Goal: Task Accomplishment & Management: Use online tool/utility

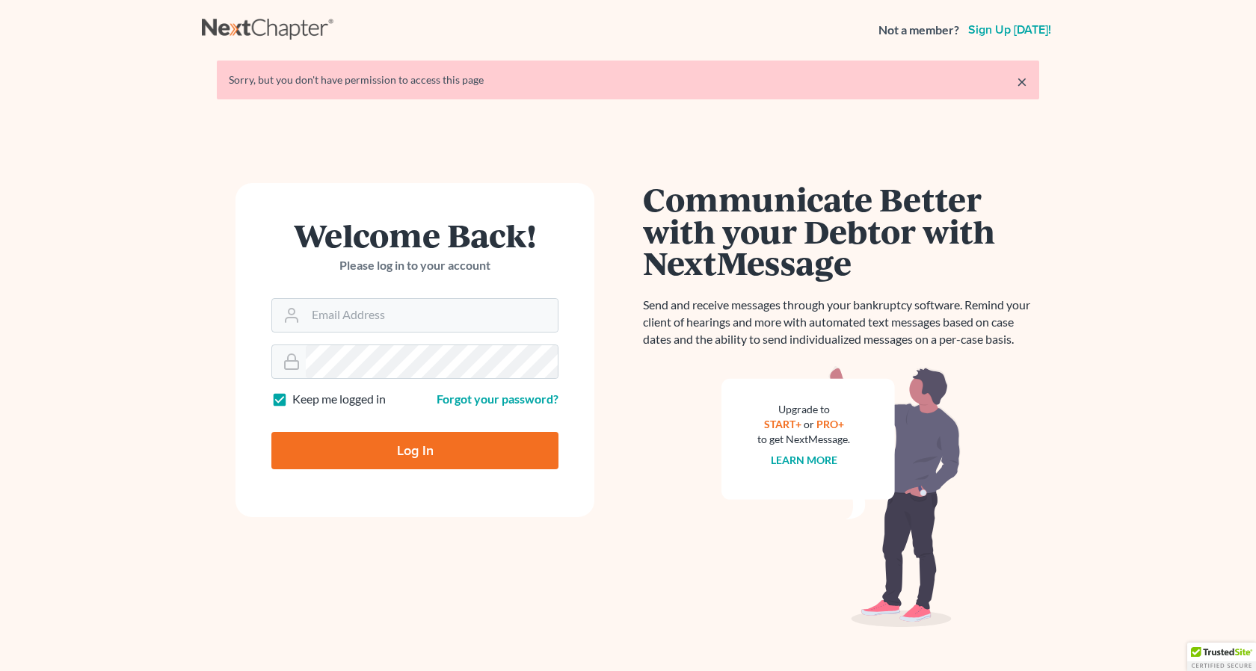
type input "[EMAIL_ADDRESS][DOMAIN_NAME]"
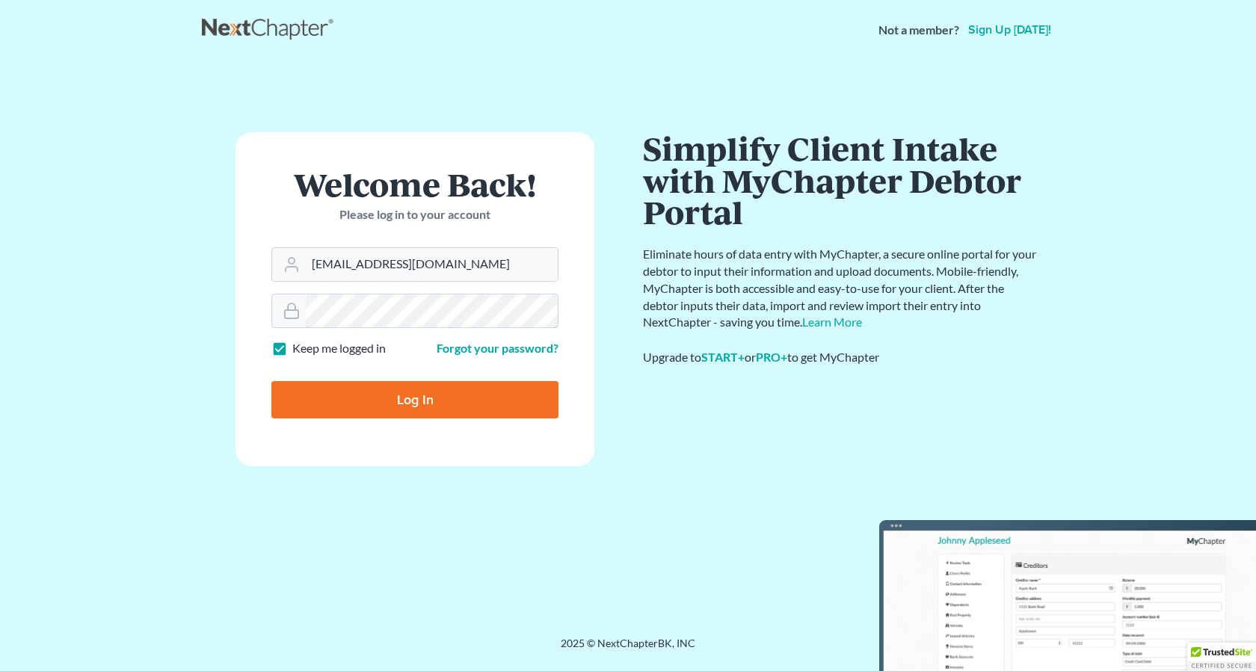
click at [338, 362] on form "Welcome Back! Please log in to your account Email Address rdanzy@arthurlwalker.…" at bounding box center [414, 299] width 359 height 334
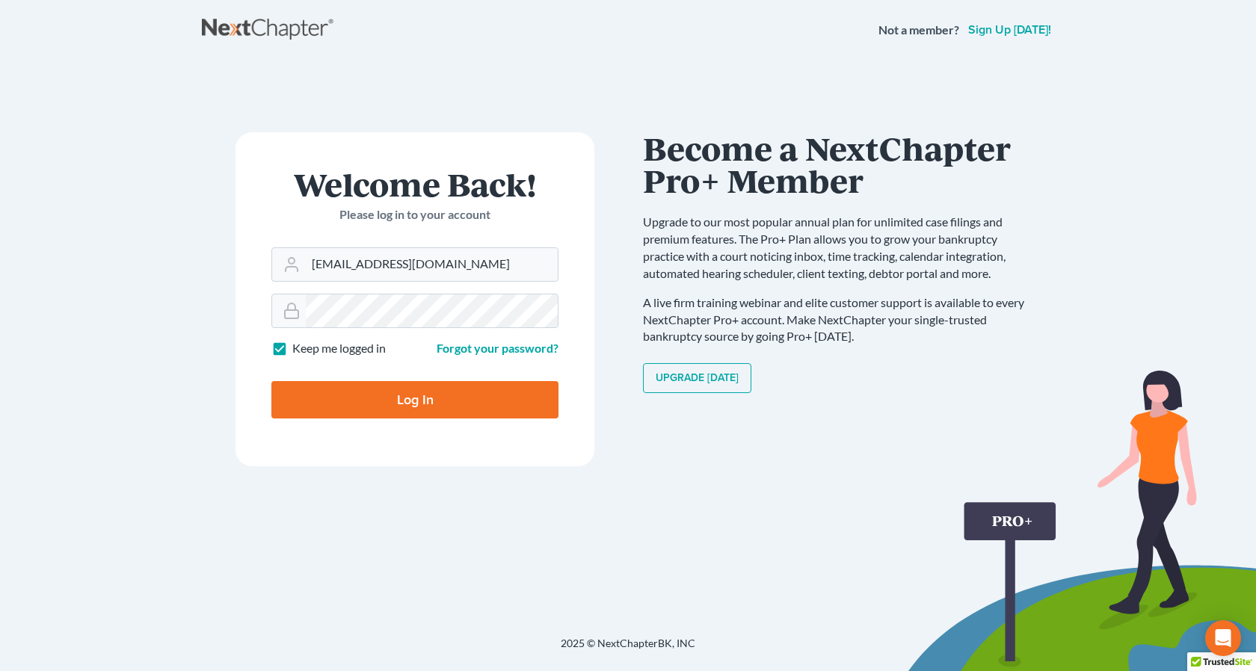
click at [421, 401] on input "Log In" at bounding box center [414, 399] width 287 height 37
type input "Thinking..."
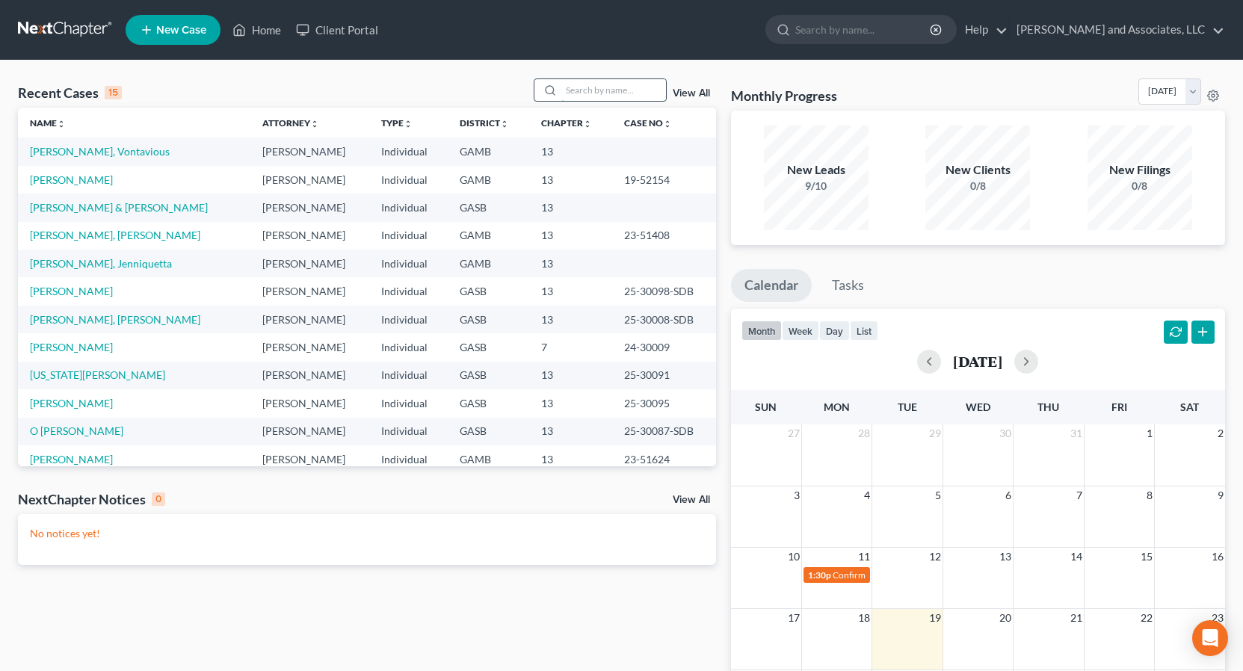
click at [578, 88] on input "search" at bounding box center [613, 90] width 105 height 22
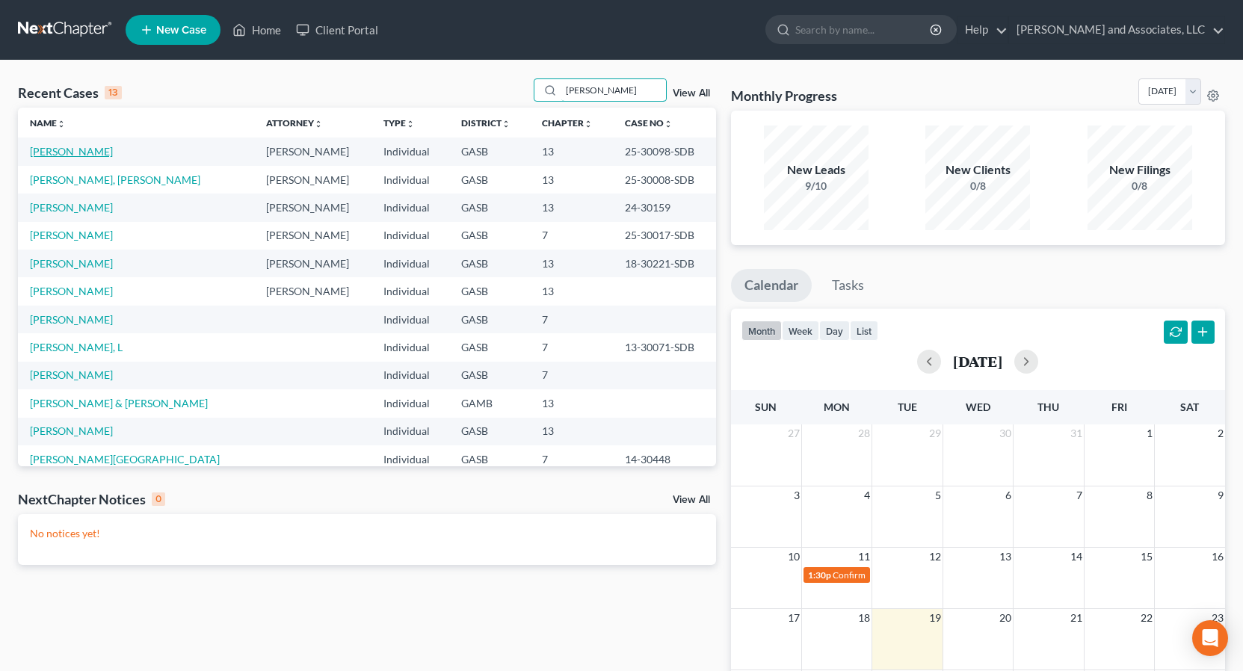
type input "[PERSON_NAME]"
click at [99, 151] on link "[PERSON_NAME]" at bounding box center [71, 151] width 83 height 13
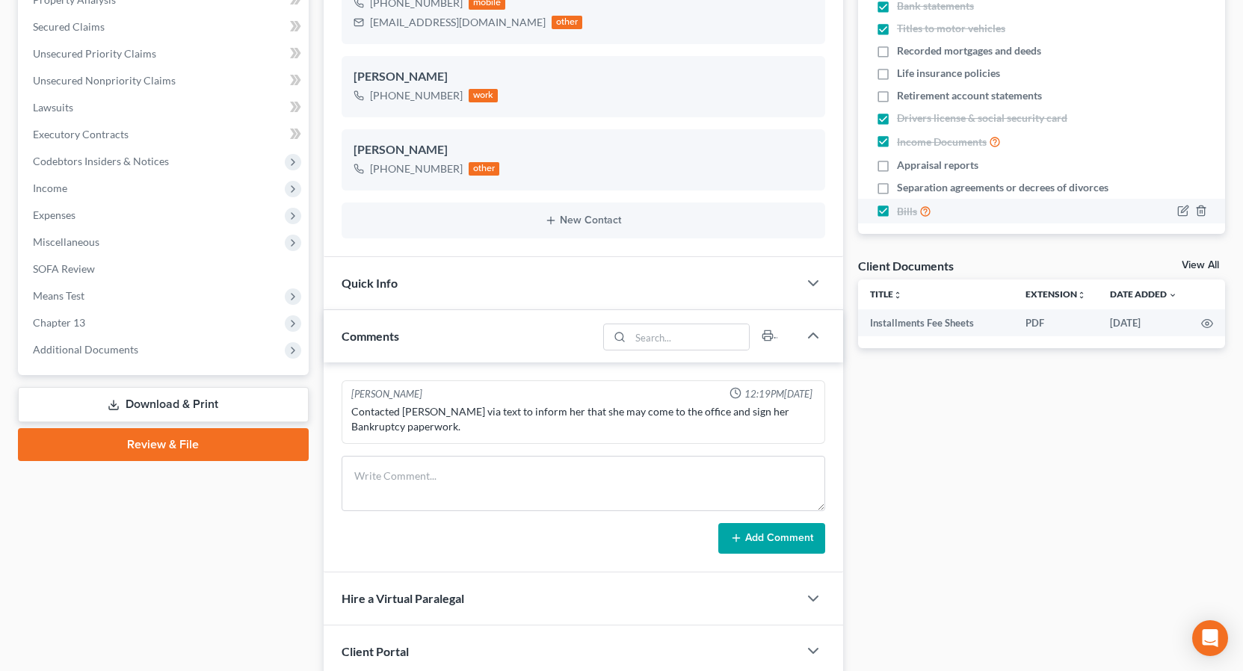
scroll to position [305, 0]
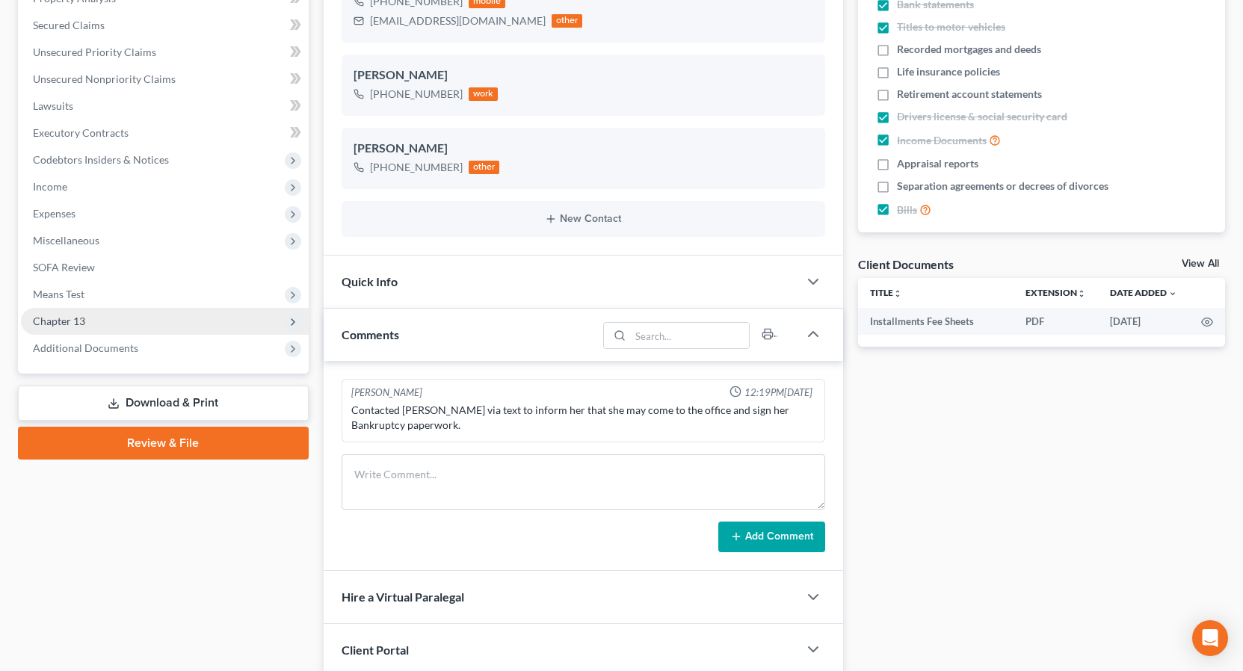
click at [84, 322] on span "Chapter 13" at bounding box center [59, 321] width 52 height 13
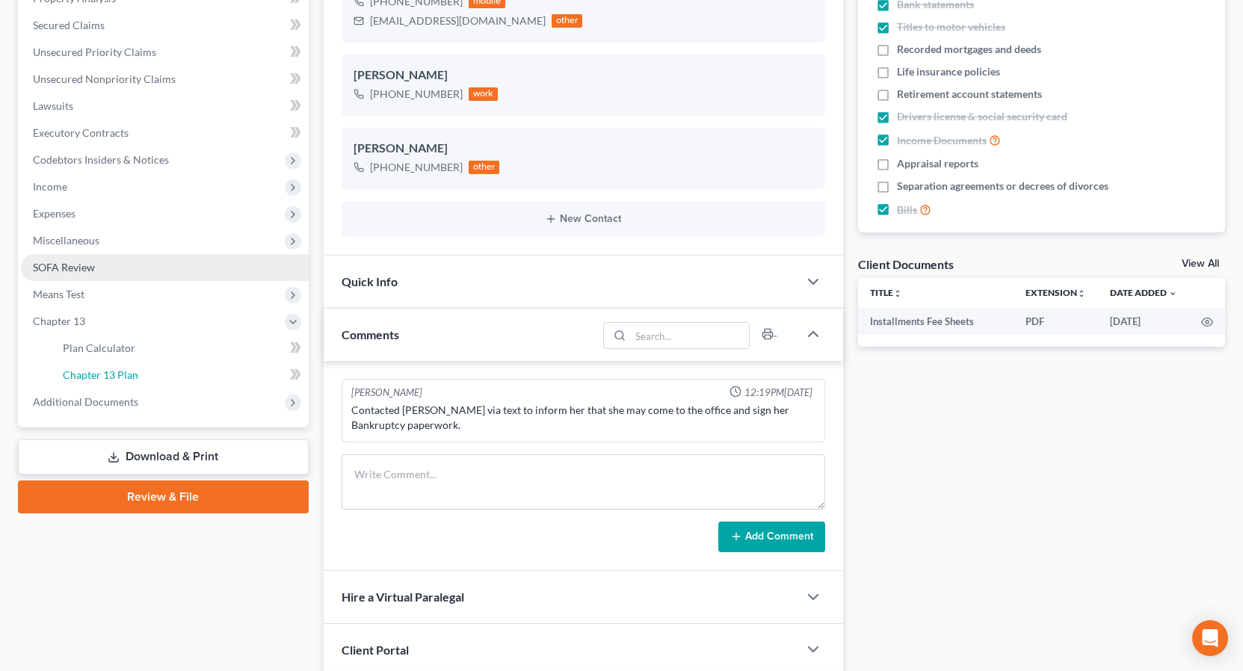
drag, startPoint x: 123, startPoint y: 376, endPoint x: 133, endPoint y: 375, distance: 9.8
click at [126, 376] on span "Chapter 13 Plan" at bounding box center [101, 375] width 76 height 13
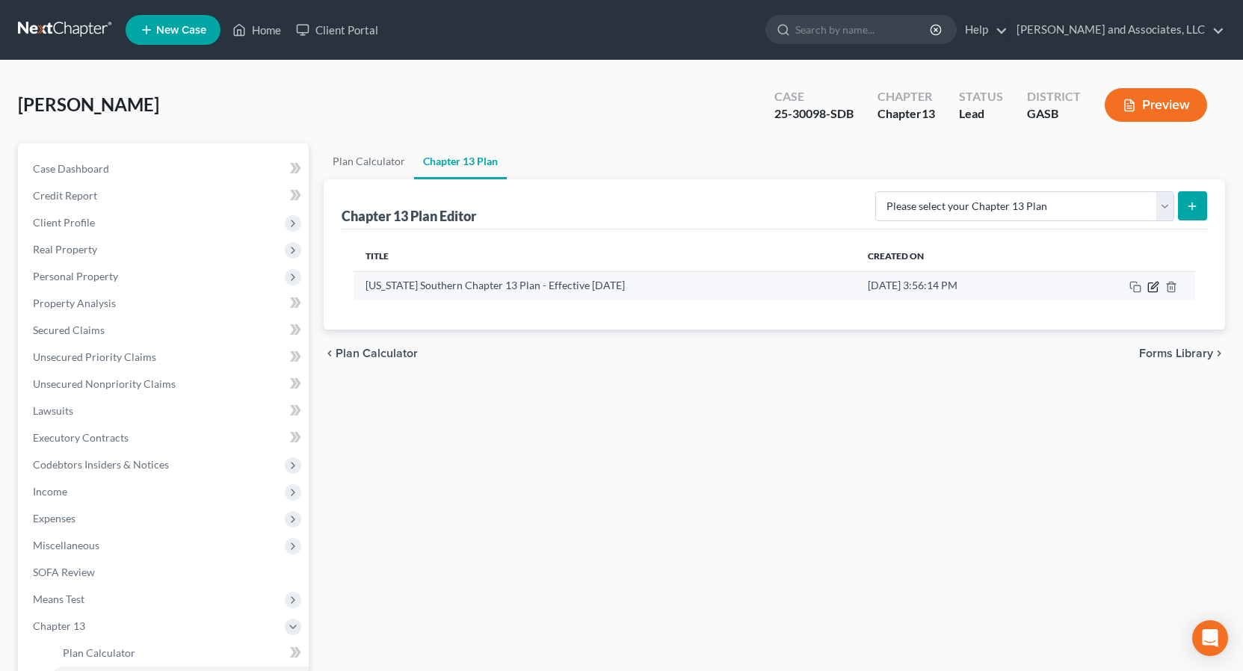
click at [1156, 286] on icon "button" at bounding box center [1154, 285] width 7 height 7
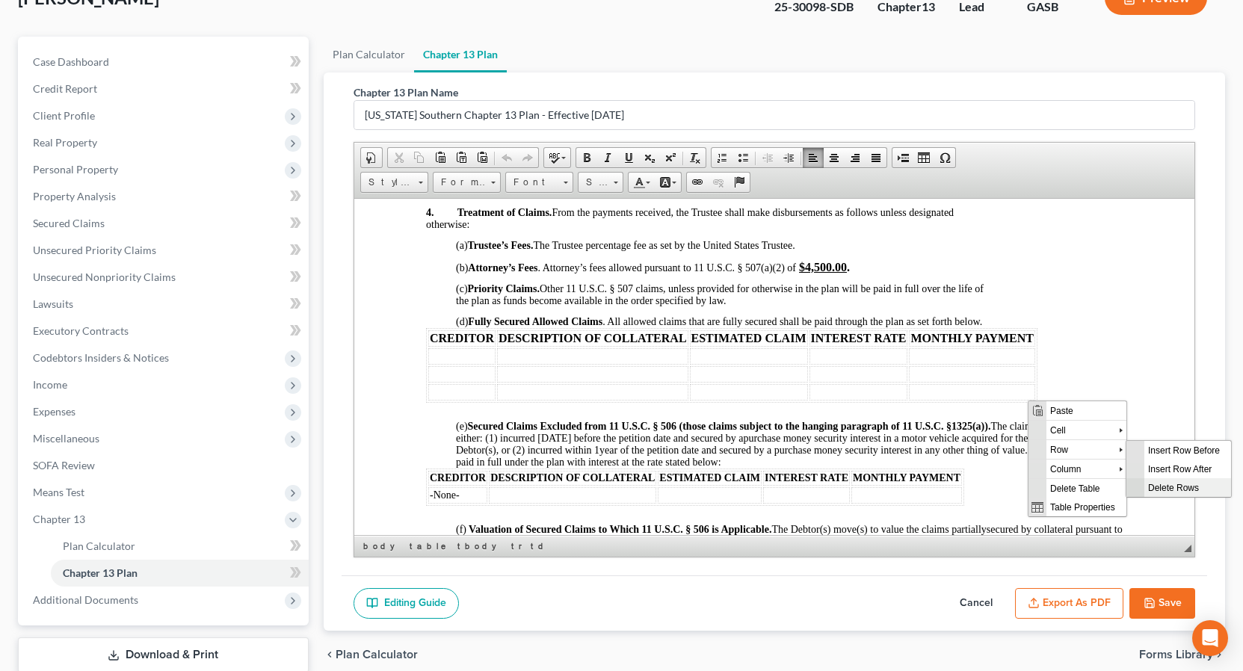
click at [1168, 487] on span "Delete Rows" at bounding box center [1187, 487] width 87 height 19
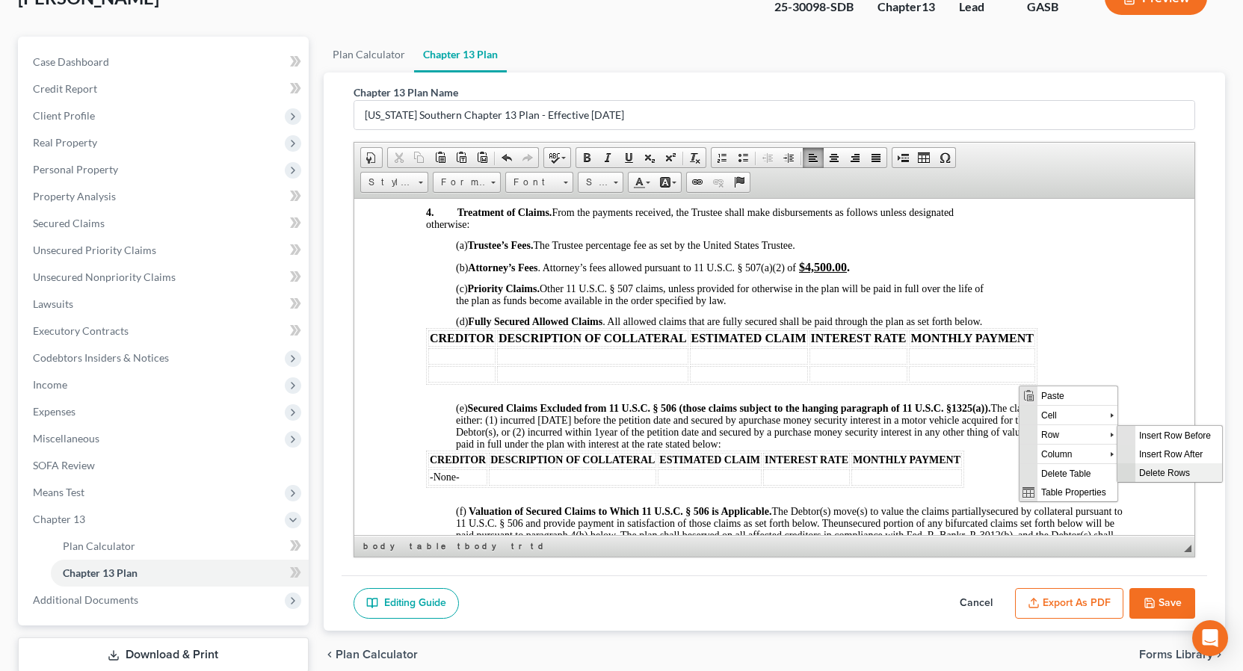
click at [1167, 474] on span "Delete Rows" at bounding box center [1178, 472] width 87 height 19
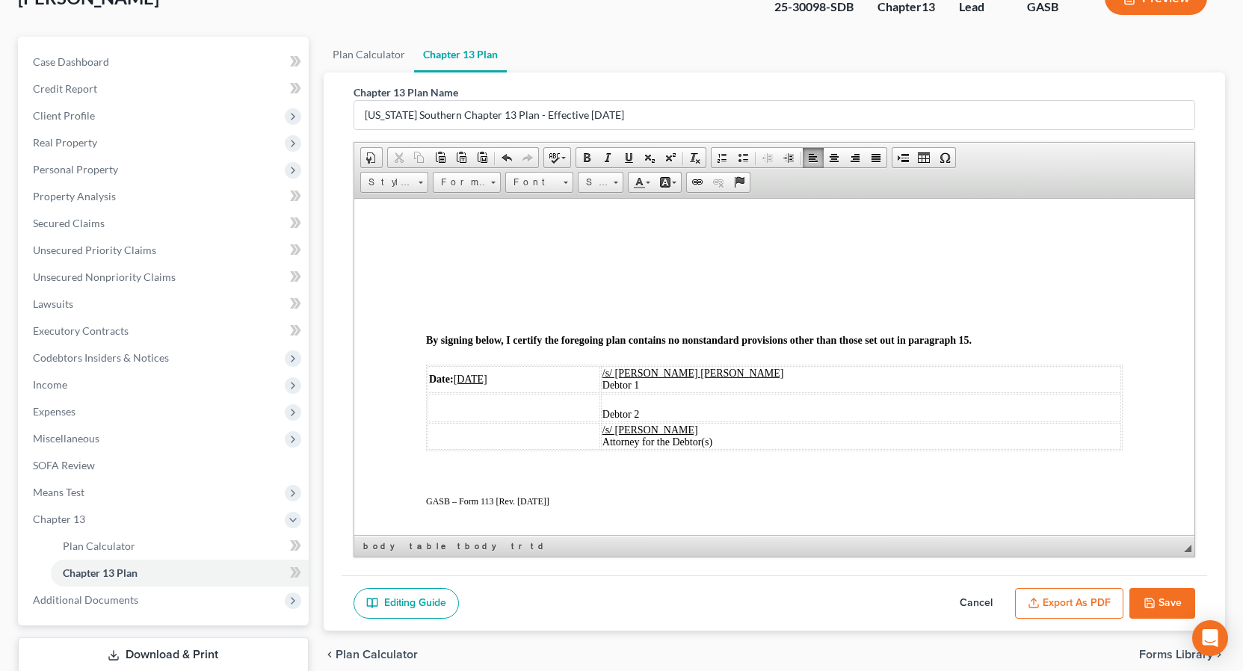
scroll to position [3256, 0]
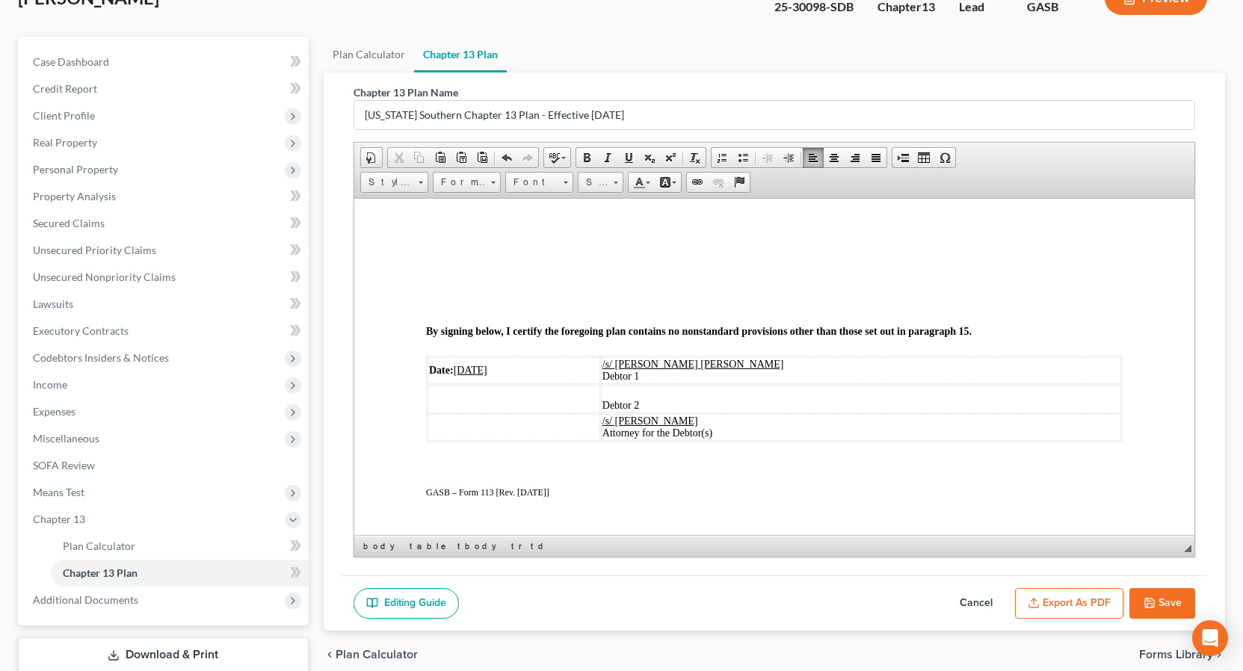
click at [478, 369] on u "[DATE]" at bounding box center [470, 369] width 34 height 11
click at [1165, 600] on button "Save" at bounding box center [1163, 603] width 66 height 31
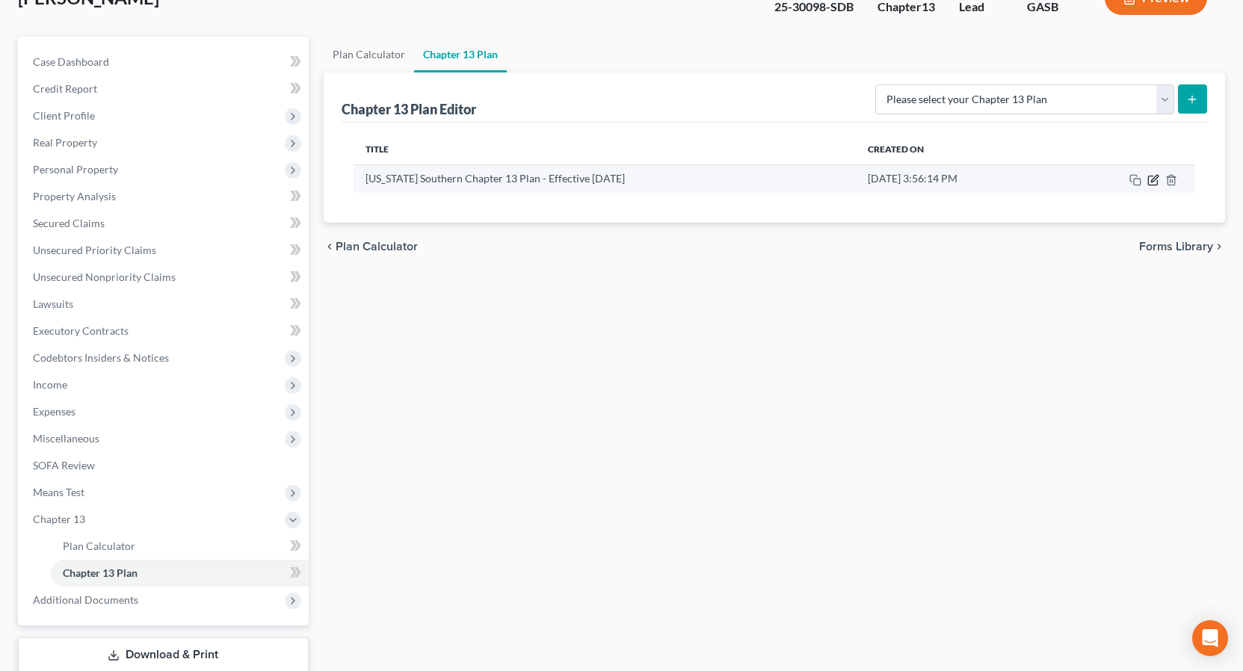
click at [1153, 182] on icon "button" at bounding box center [1154, 178] width 7 height 7
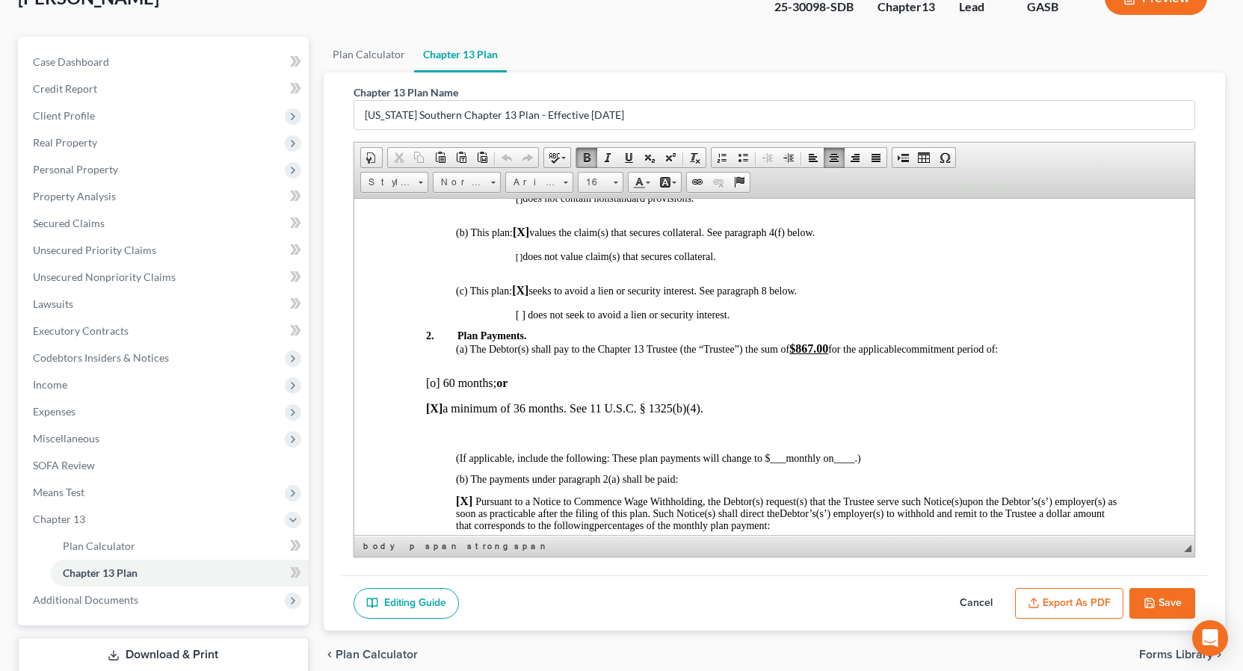
scroll to position [472, 0]
click at [1101, 600] on button "Export as PDF" at bounding box center [1069, 603] width 108 height 31
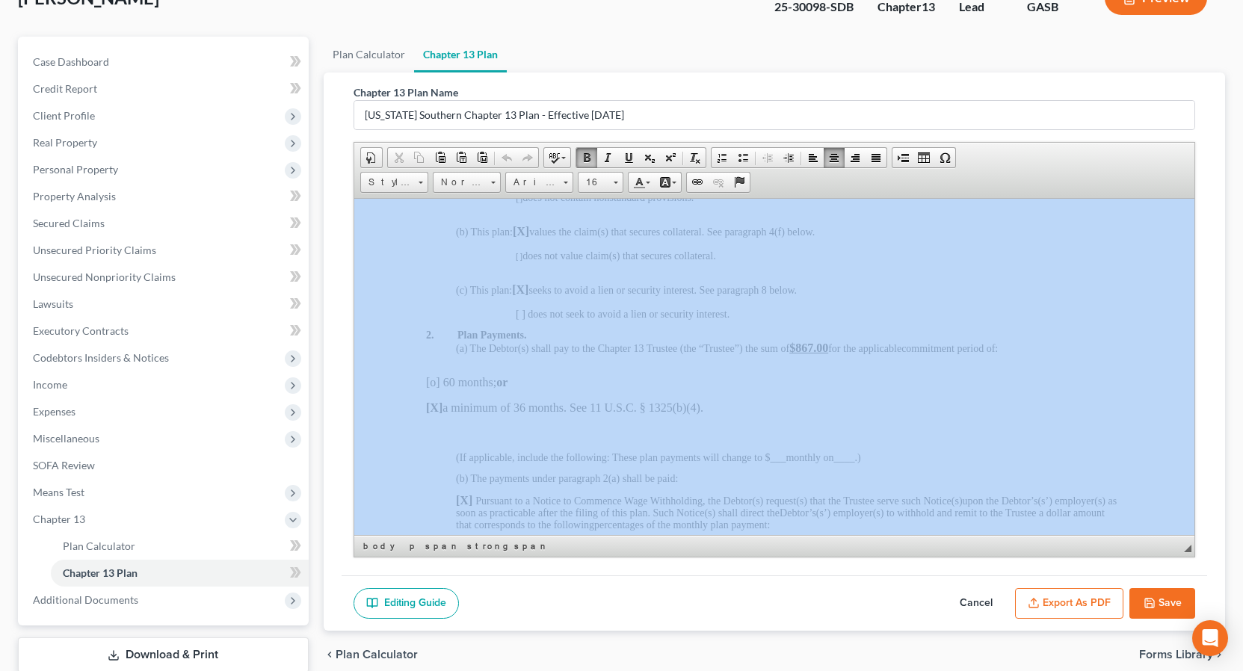
drag, startPoint x: 989, startPoint y: 150, endPoint x: 988, endPoint y: 160, distance: 10.5
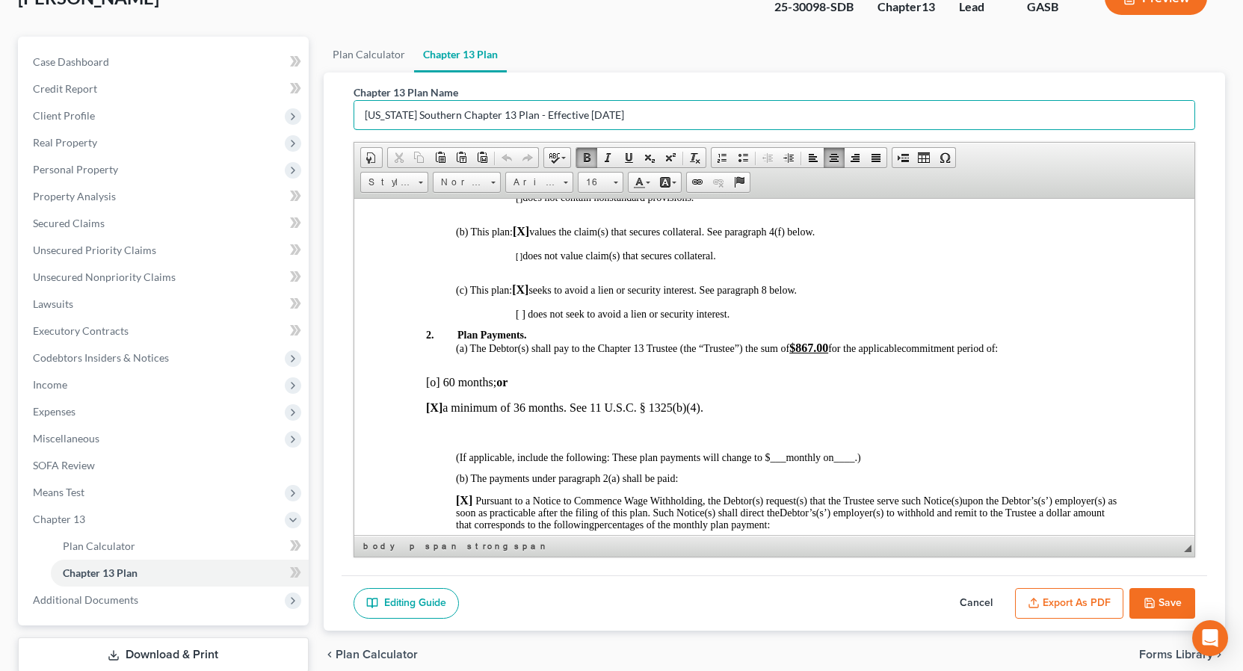
drag, startPoint x: 985, startPoint y: 117, endPoint x: 1010, endPoint y: 84, distance: 40.5
click at [990, 115] on input "[US_STATE] Southern Chapter 13 Plan - Effective [DATE]" at bounding box center [774, 115] width 840 height 28
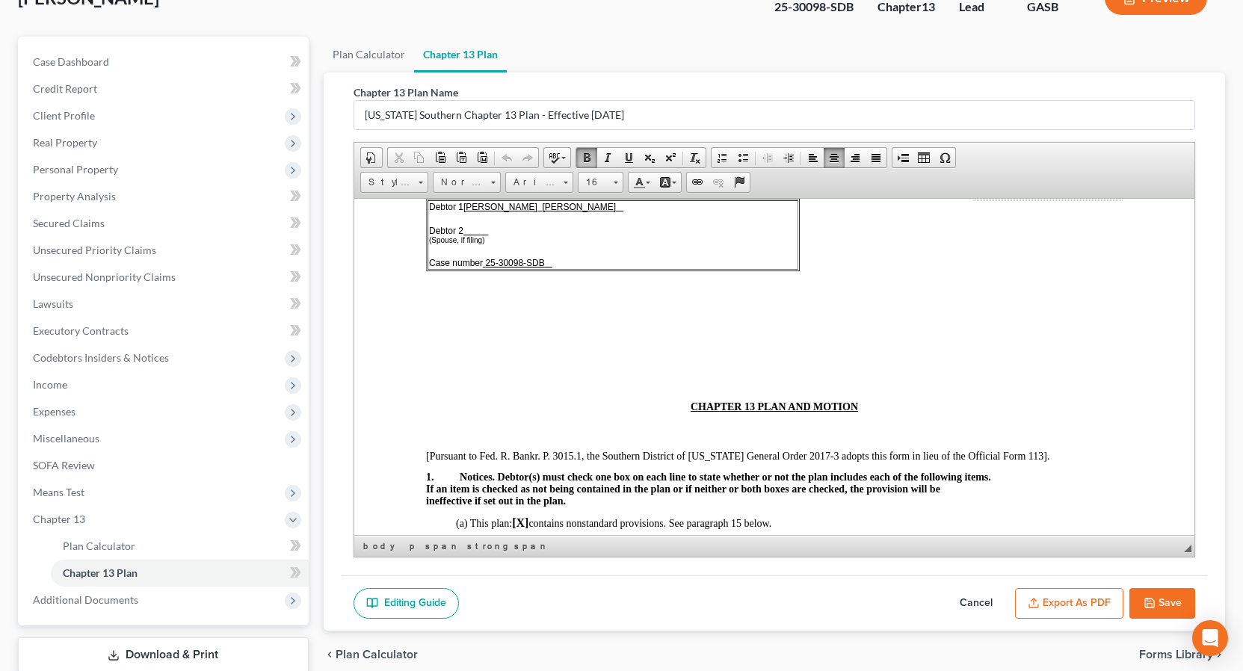
scroll to position [151, 0]
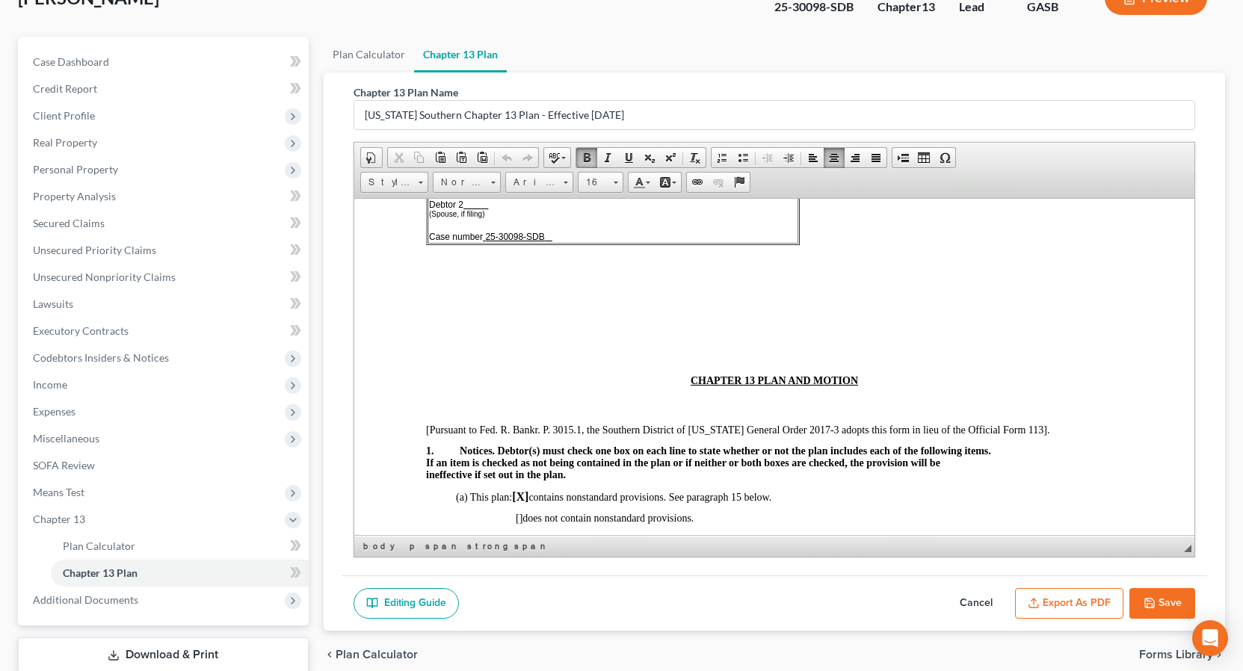
drag, startPoint x: 1189, startPoint y: 266, endPoint x: 1548, endPoint y: 443, distance: 400.2
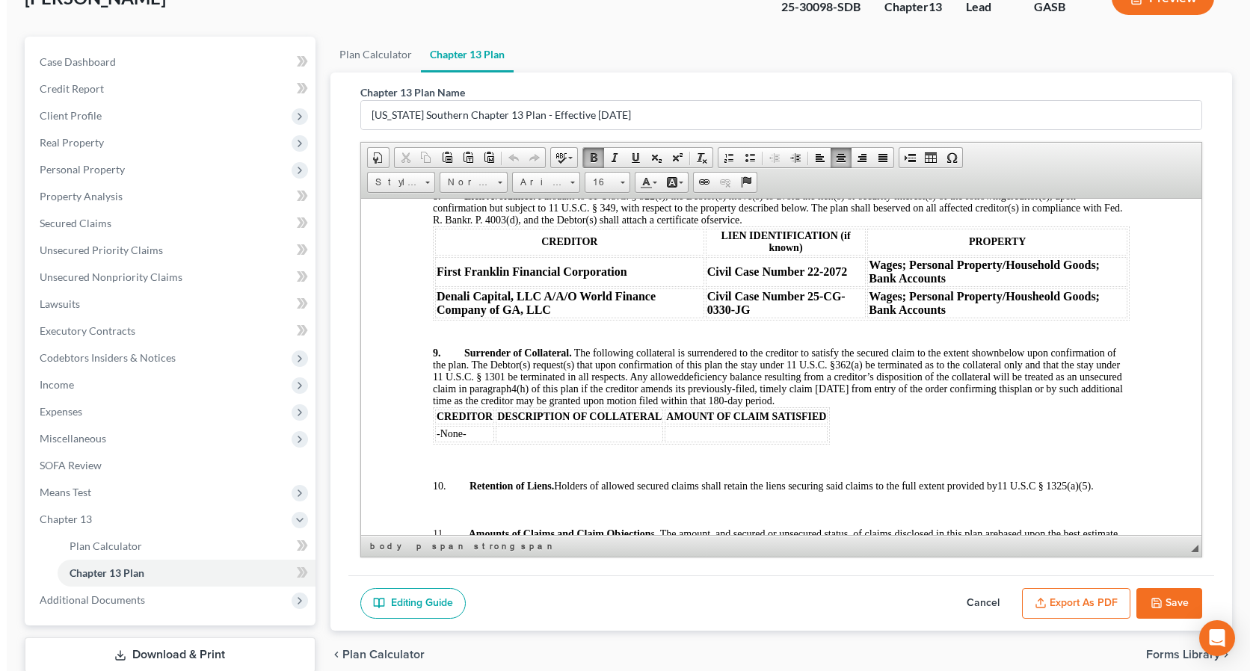
scroll to position [2535, 0]
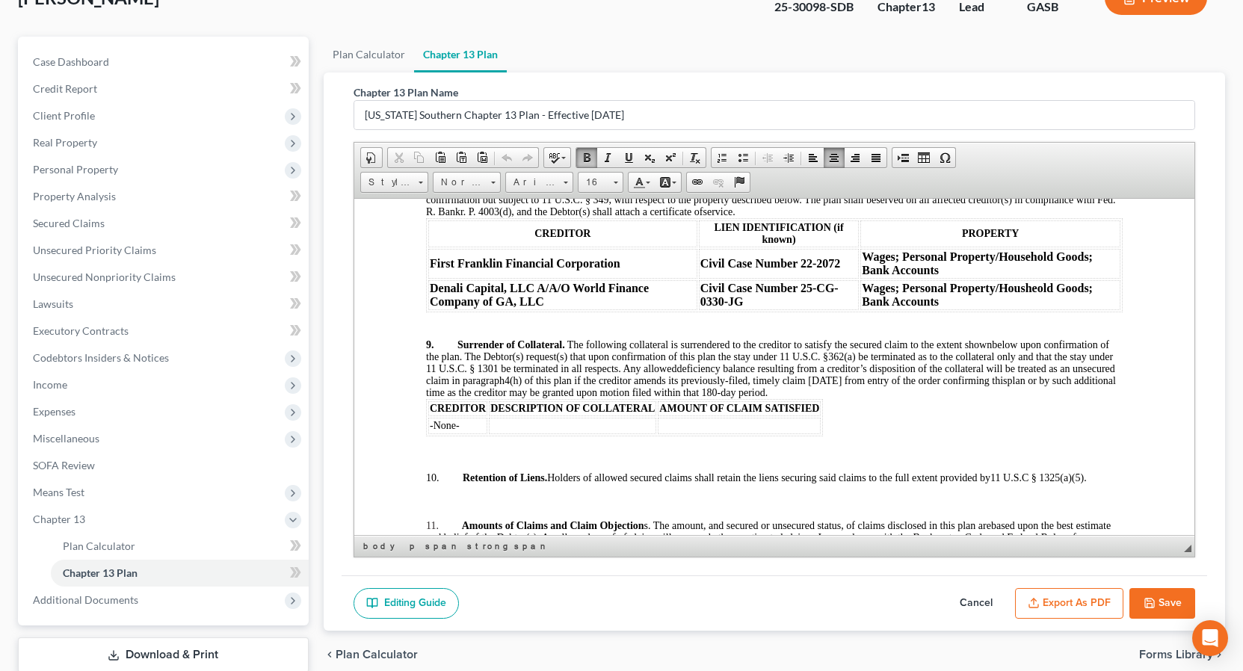
click at [1092, 603] on button "Export as PDF" at bounding box center [1069, 603] width 108 height 31
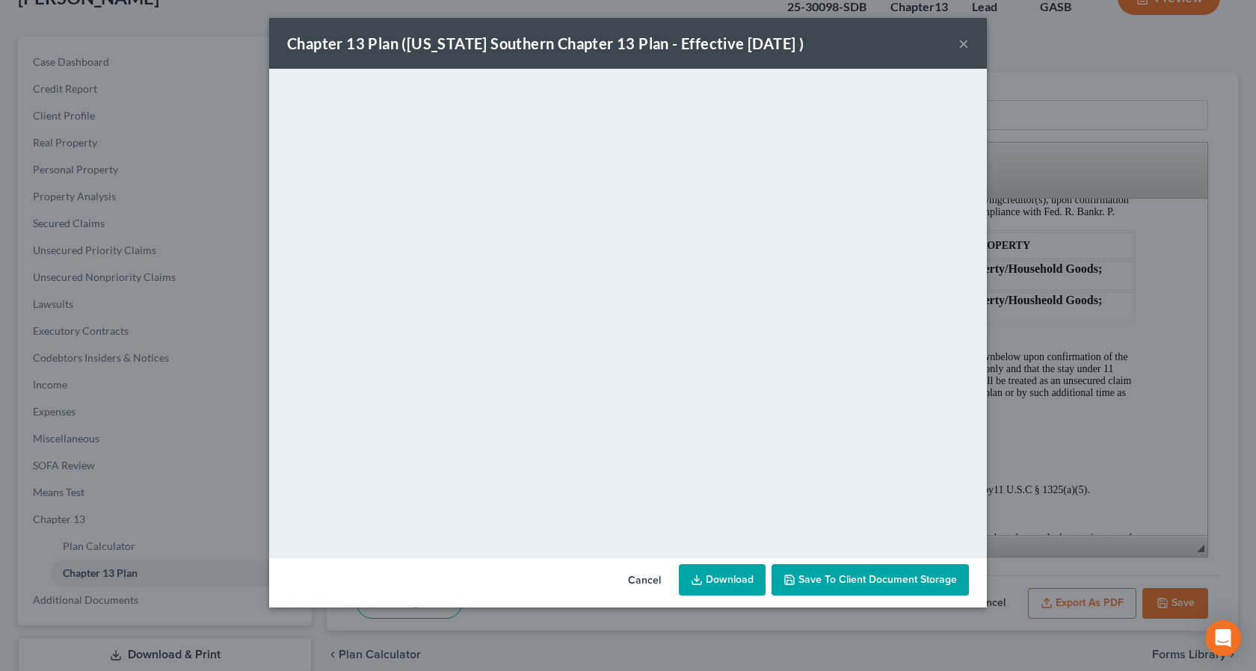
click at [961, 43] on button "×" at bounding box center [963, 43] width 10 height 18
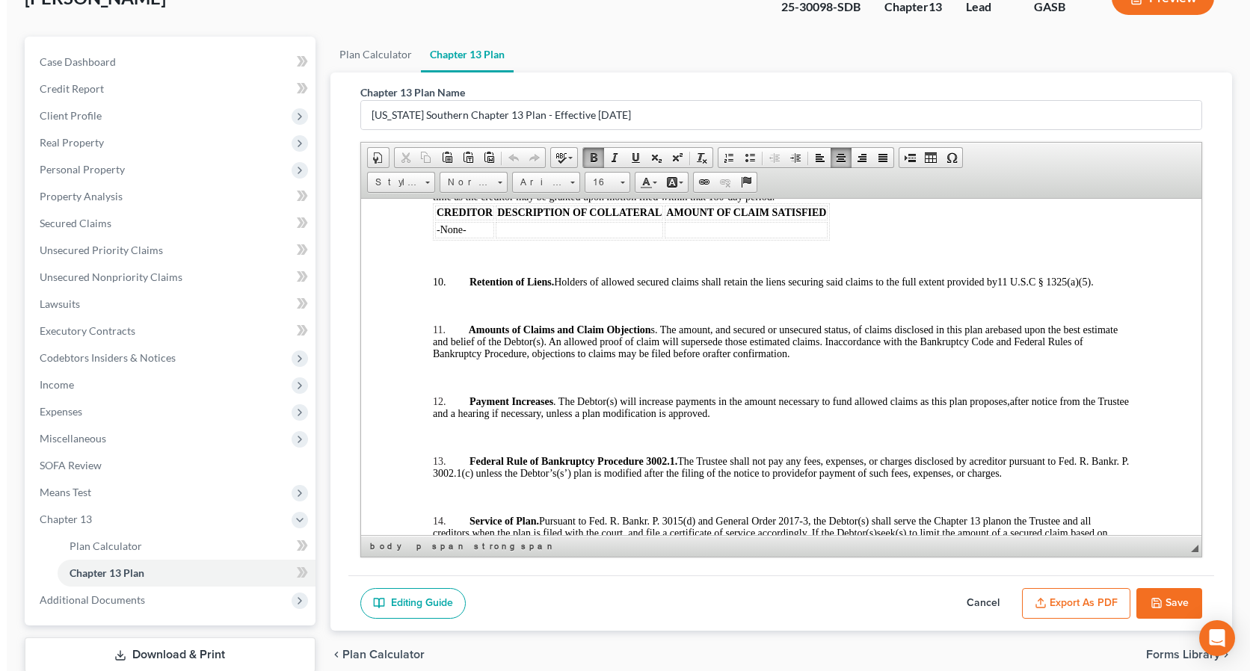
scroll to position [2802, 0]
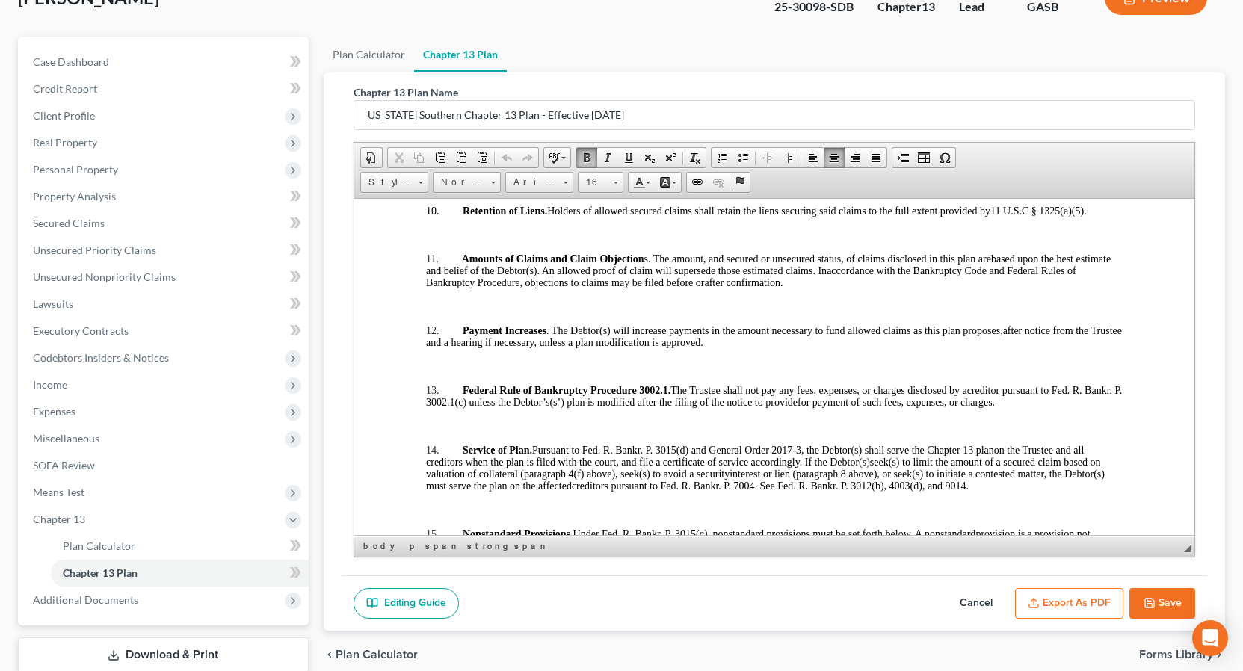
click at [1102, 598] on button "Export as PDF" at bounding box center [1069, 603] width 108 height 31
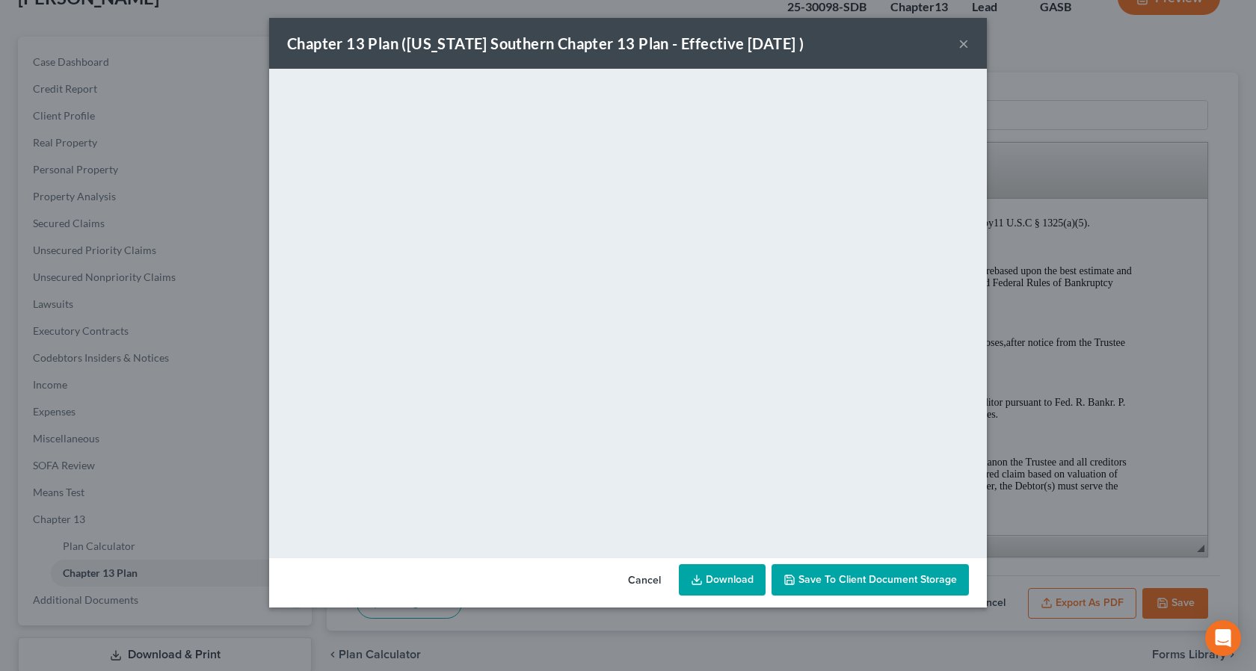
click at [966, 43] on button "×" at bounding box center [963, 43] width 10 height 18
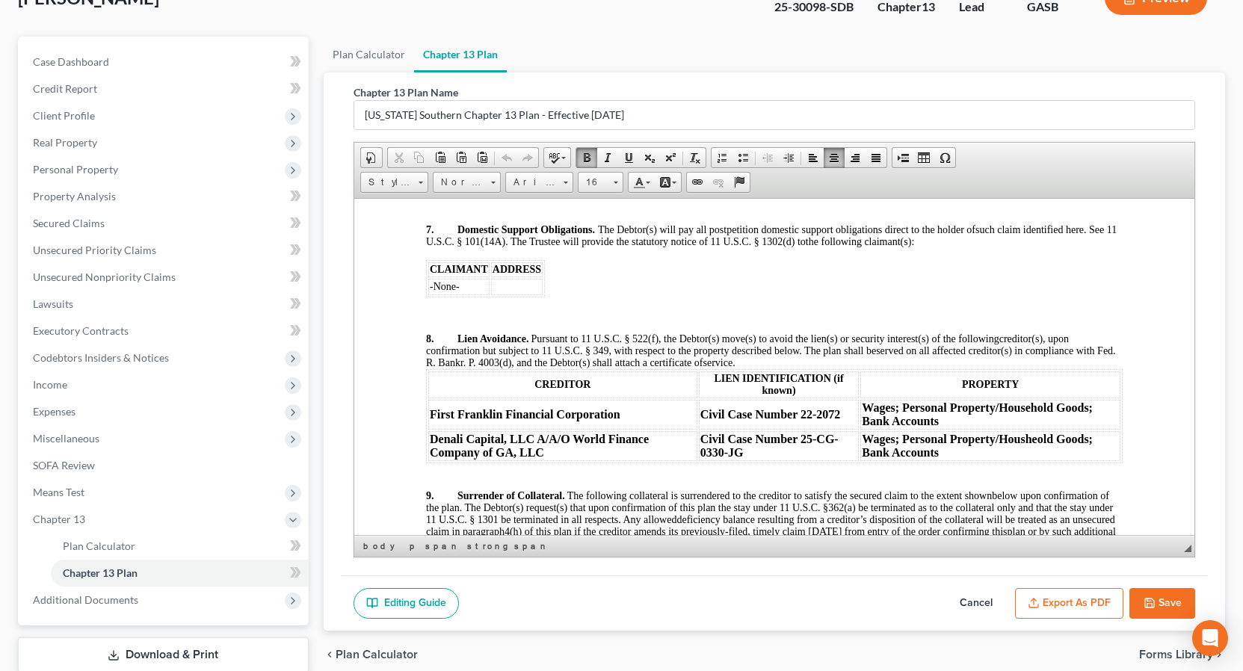
scroll to position [2366, 0]
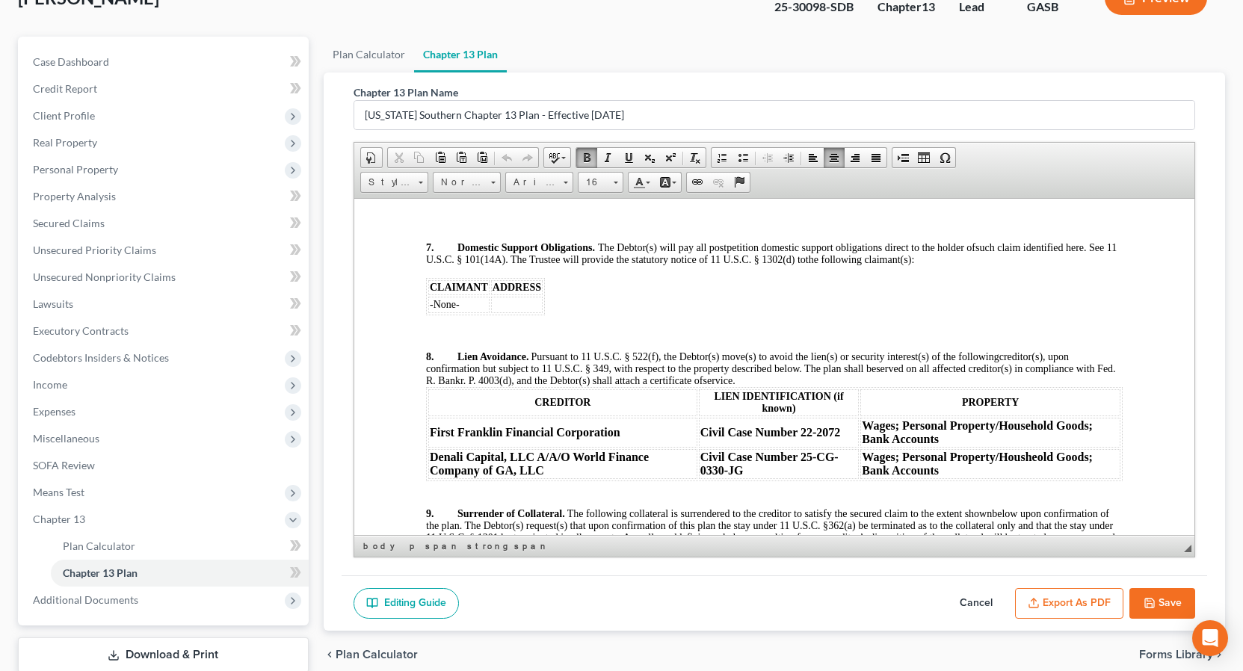
drag, startPoint x: 1185, startPoint y: 456, endPoint x: 1549, endPoint y: 618, distance: 398.6
click at [447, 338] on p at bounding box center [773, 337] width 697 height 9
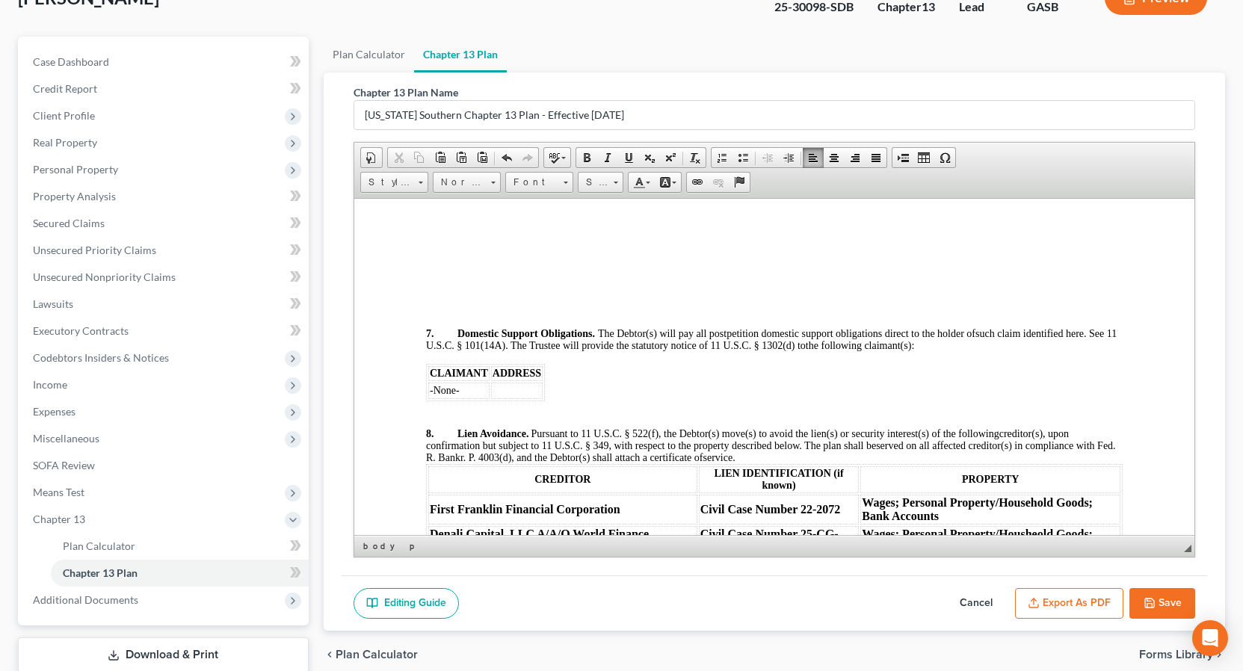
scroll to position [2263, 0]
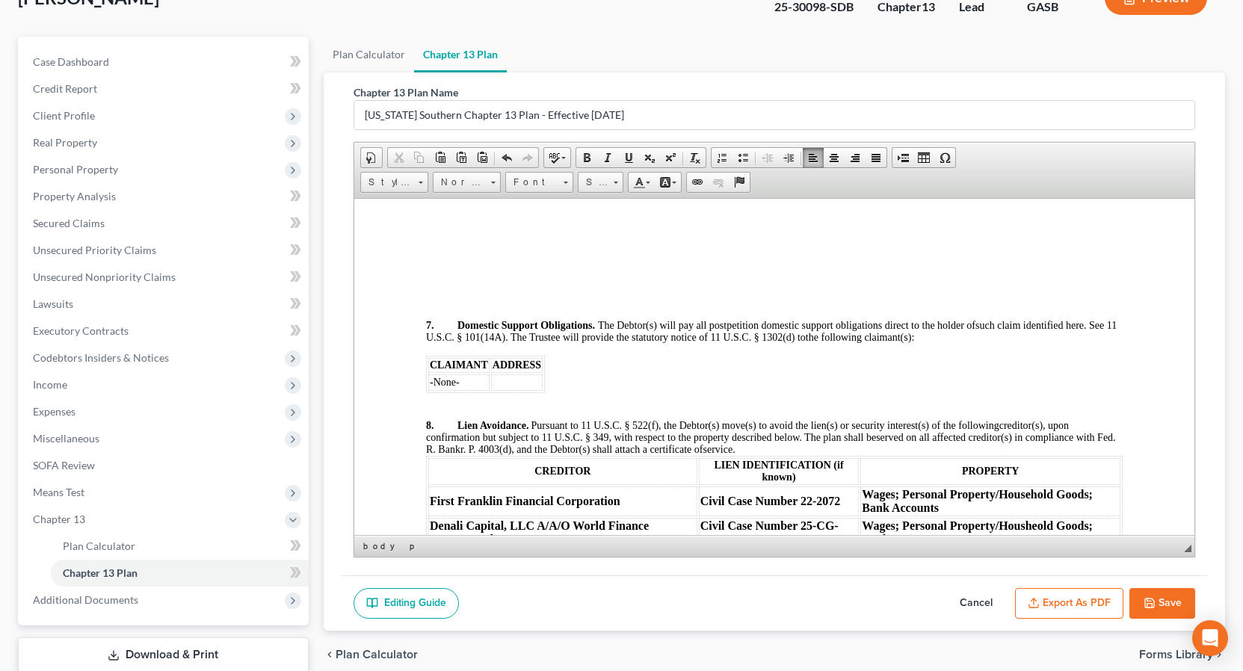
click at [1147, 600] on polyline "button" at bounding box center [1149, 600] width 4 height 2
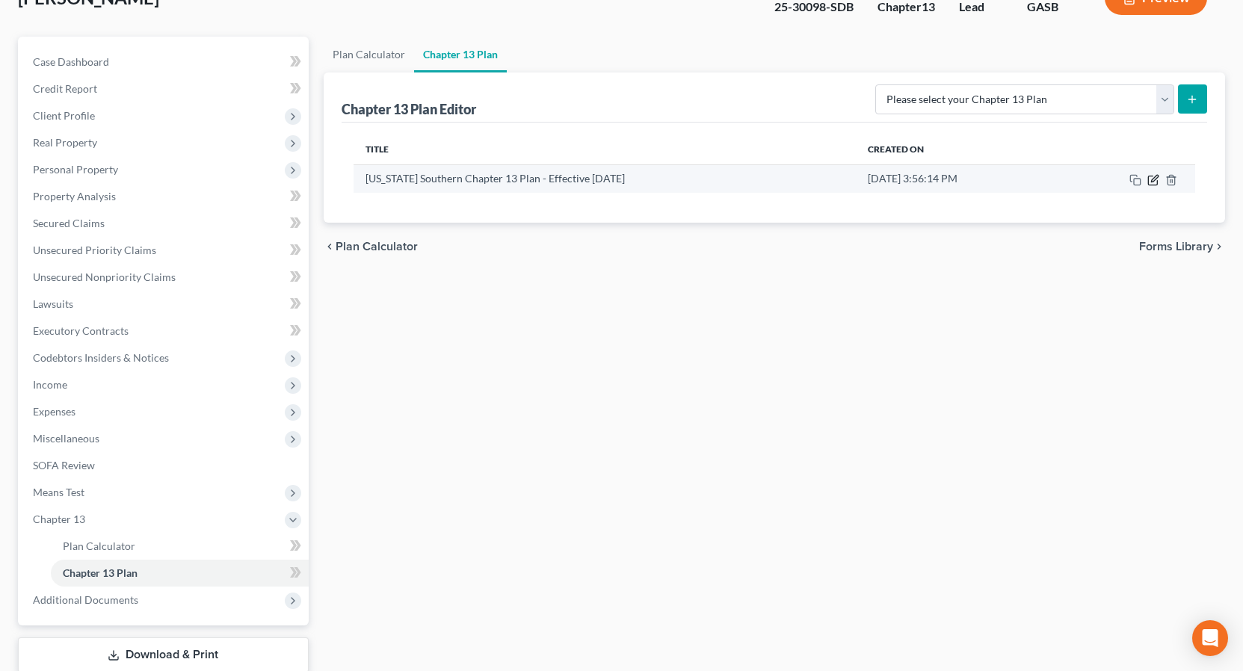
click at [1155, 182] on icon "button" at bounding box center [1154, 180] width 12 height 12
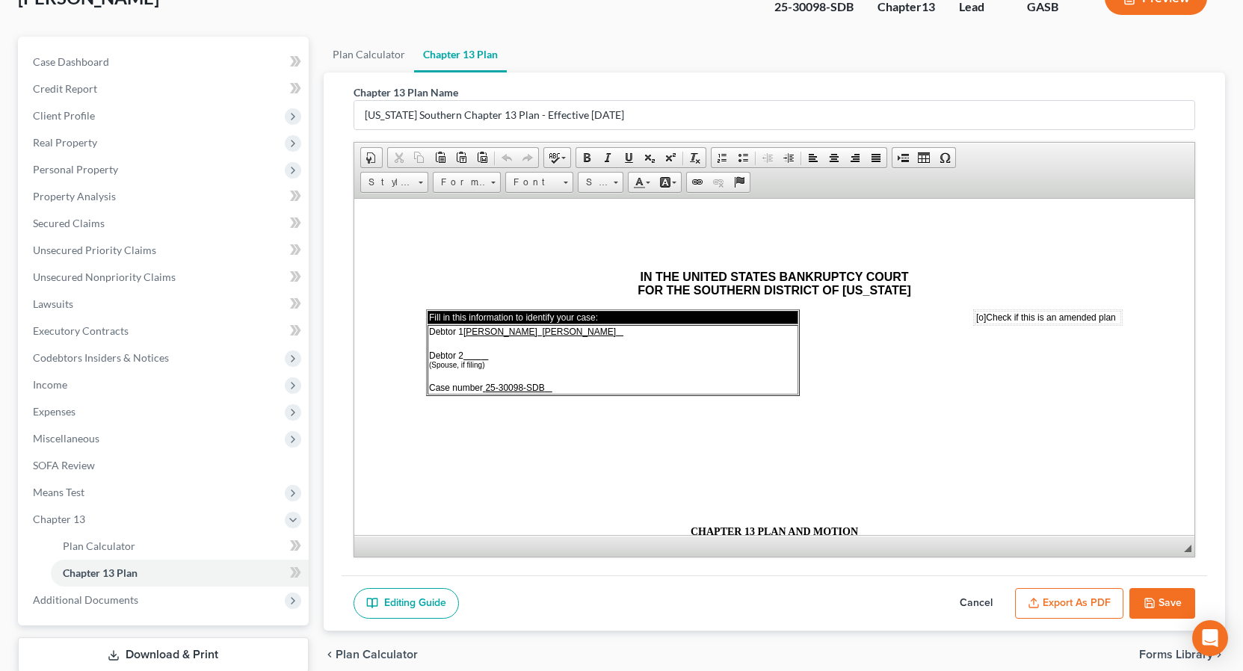
scroll to position [0, 0]
click at [1058, 602] on button "Export as PDF" at bounding box center [1069, 603] width 108 height 31
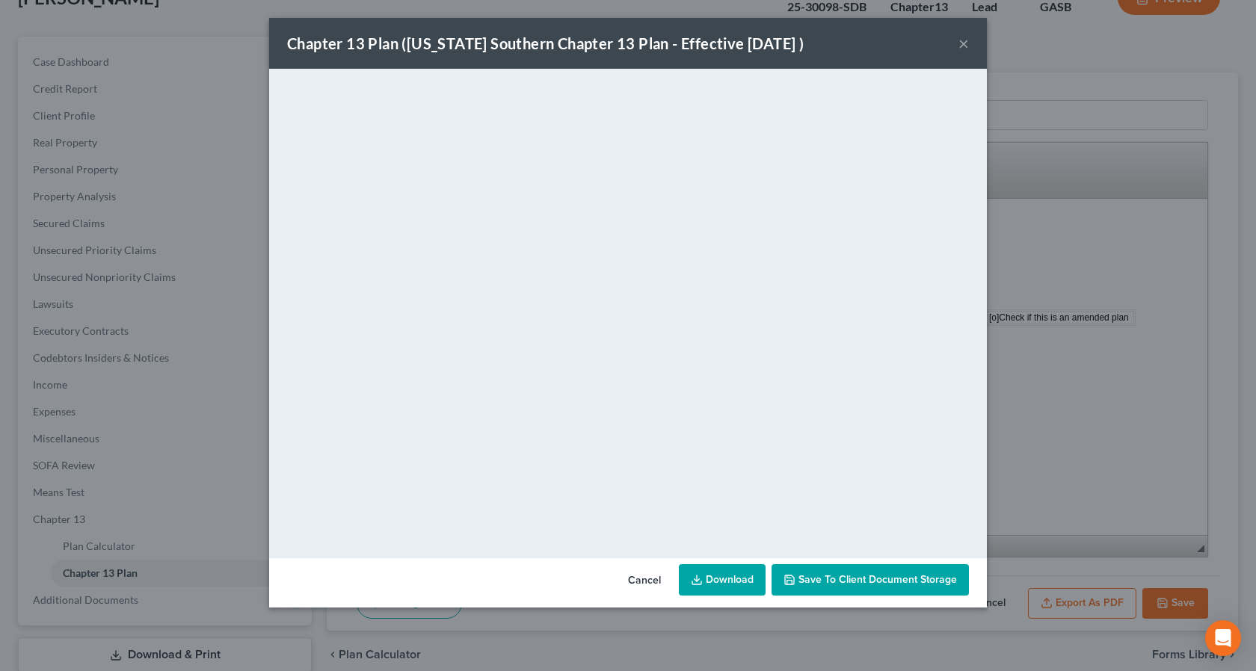
click at [967, 43] on button "×" at bounding box center [963, 43] width 10 height 18
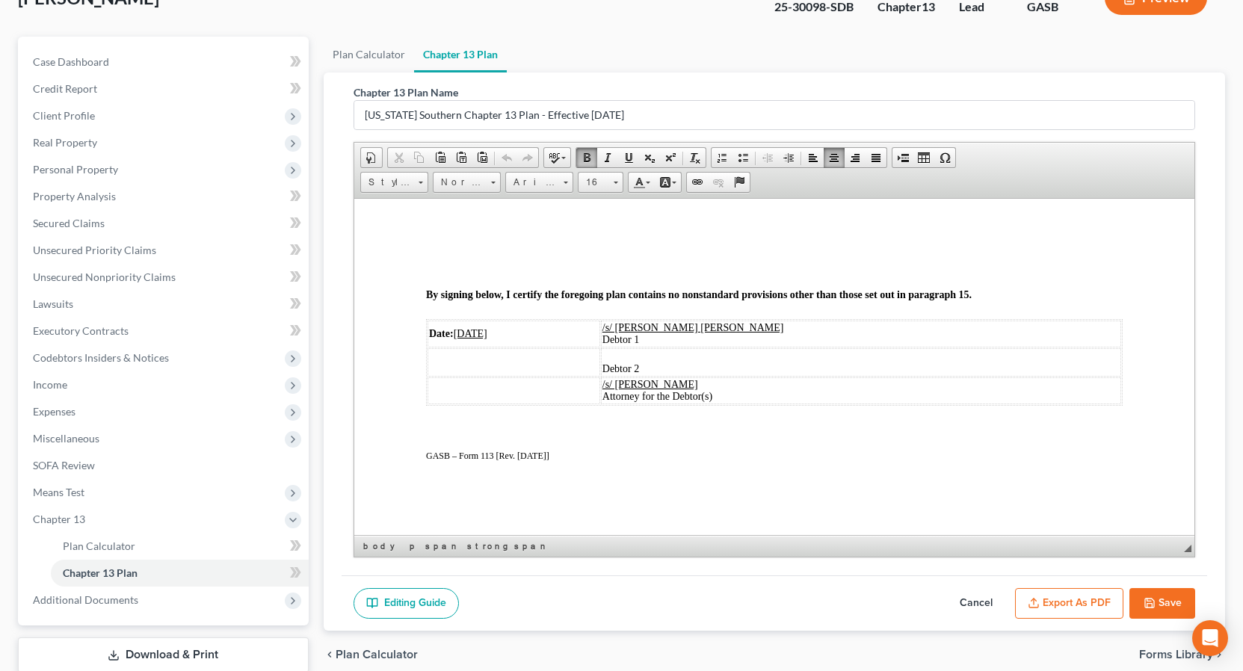
scroll to position [3328, 0]
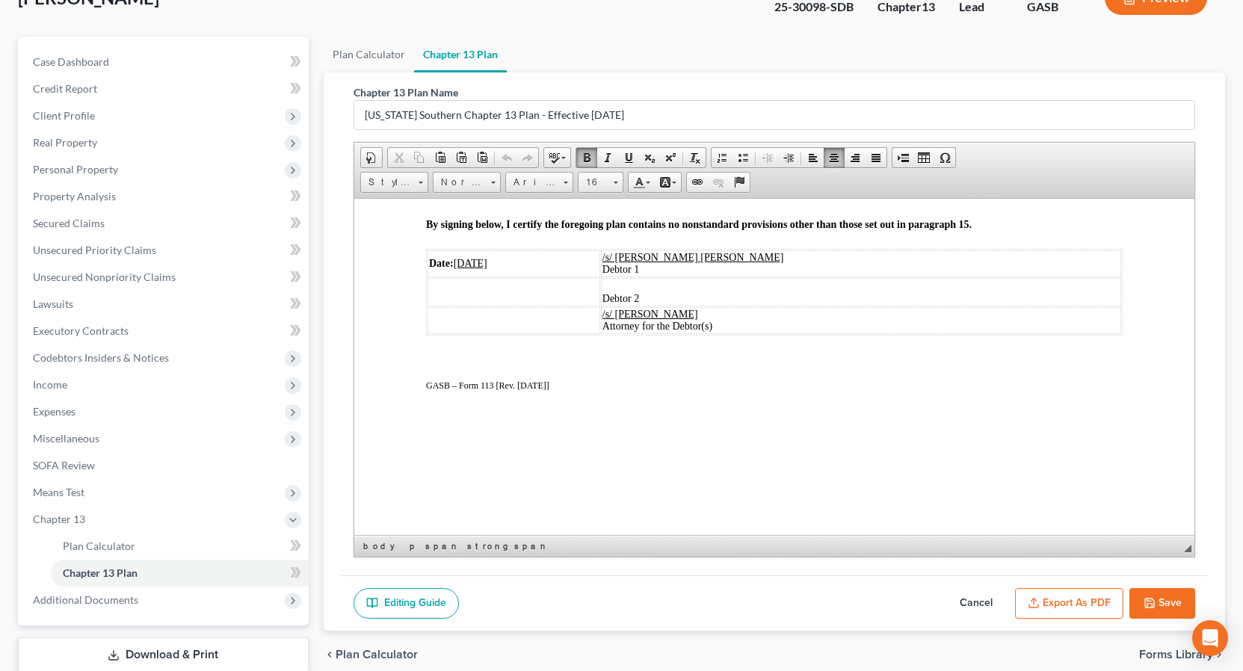
click at [1171, 599] on button "Save" at bounding box center [1163, 603] width 66 height 31
